Goal: Information Seeking & Learning: Learn about a topic

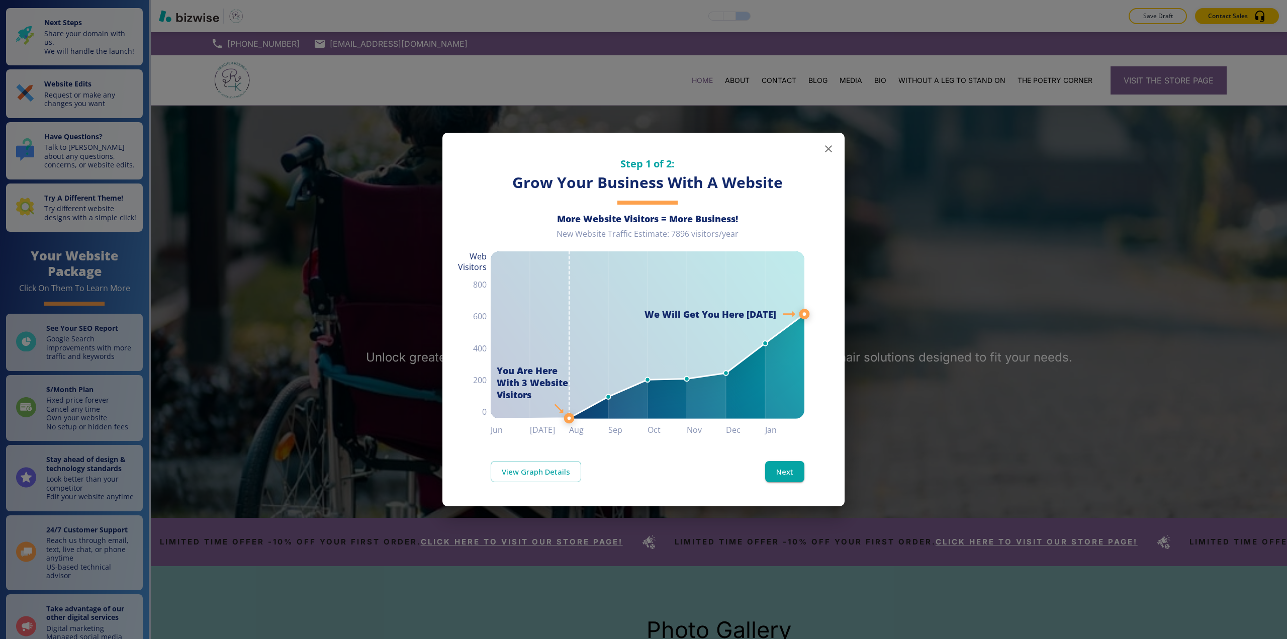
click at [415, 324] on div "Step 1 of 2: Grow Your Business With A Website More Website Visitors = More Bus…" at bounding box center [643, 319] width 1287 height 639
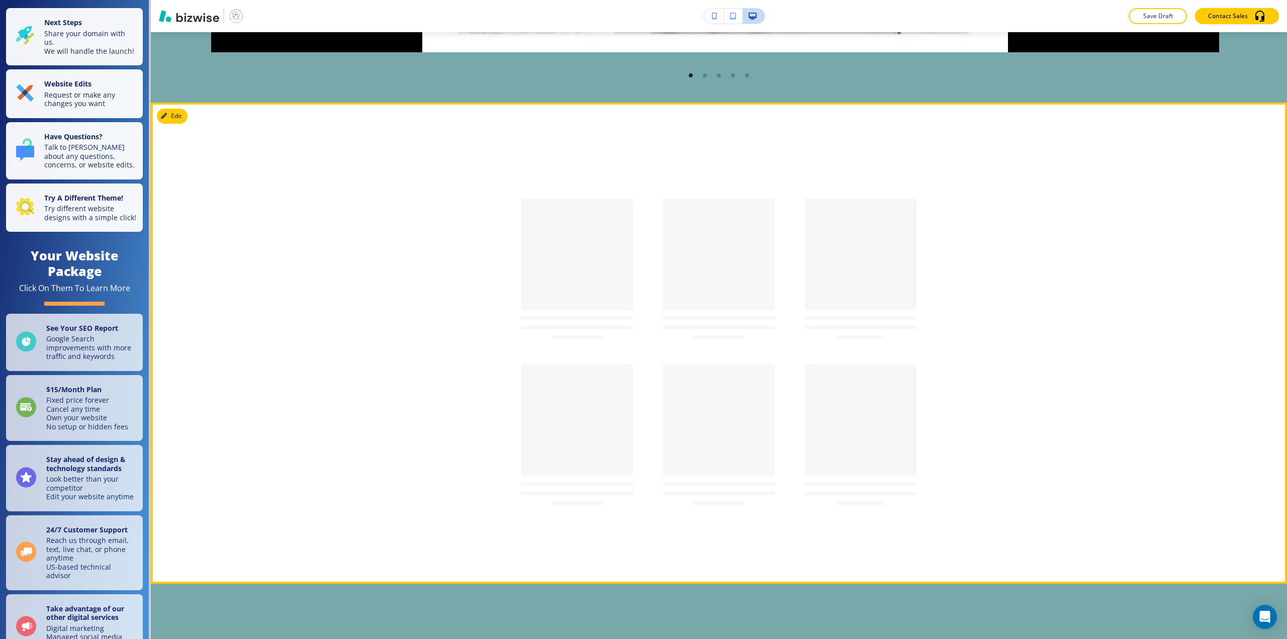
scroll to position [1206, 0]
